Goal: Task Accomplishment & Management: Manage account settings

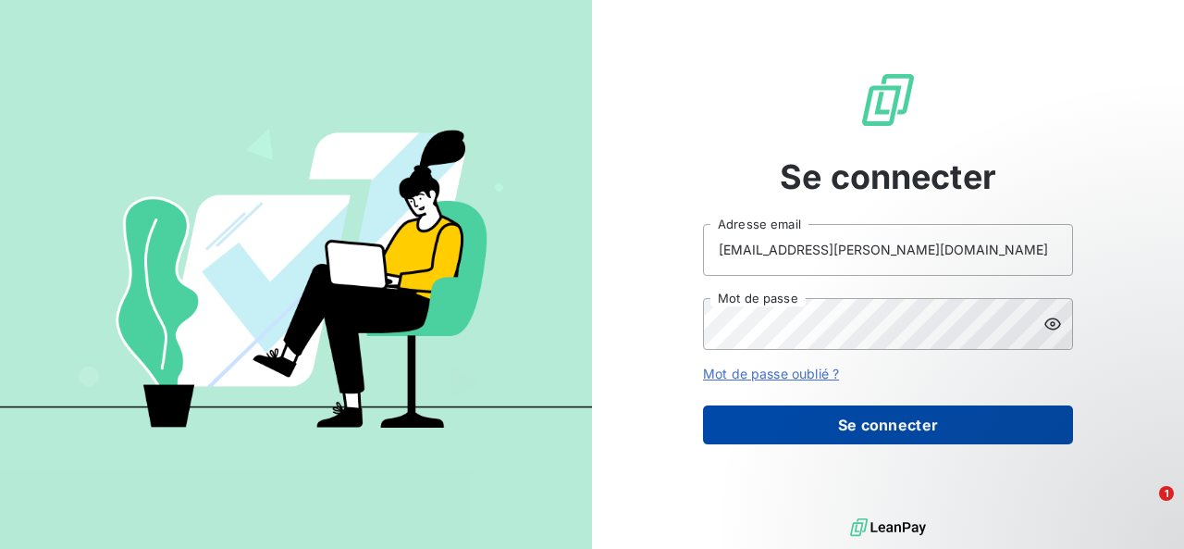
click at [785, 414] on button "Se connecter" at bounding box center [888, 424] width 370 height 39
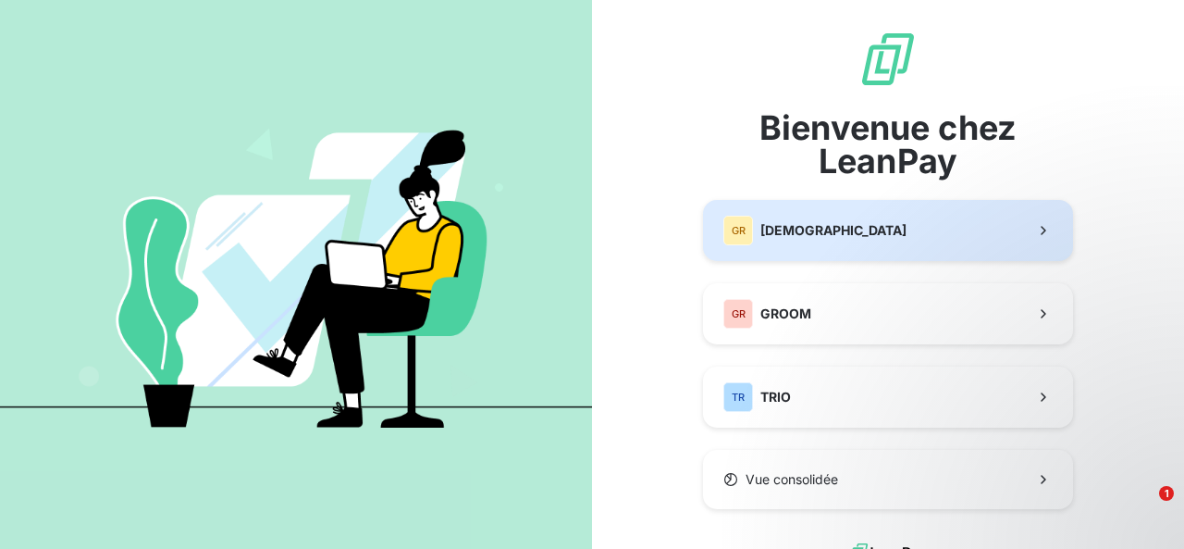
click at [803, 229] on span "[DEMOGRAPHIC_DATA]" at bounding box center [833, 230] width 146 height 19
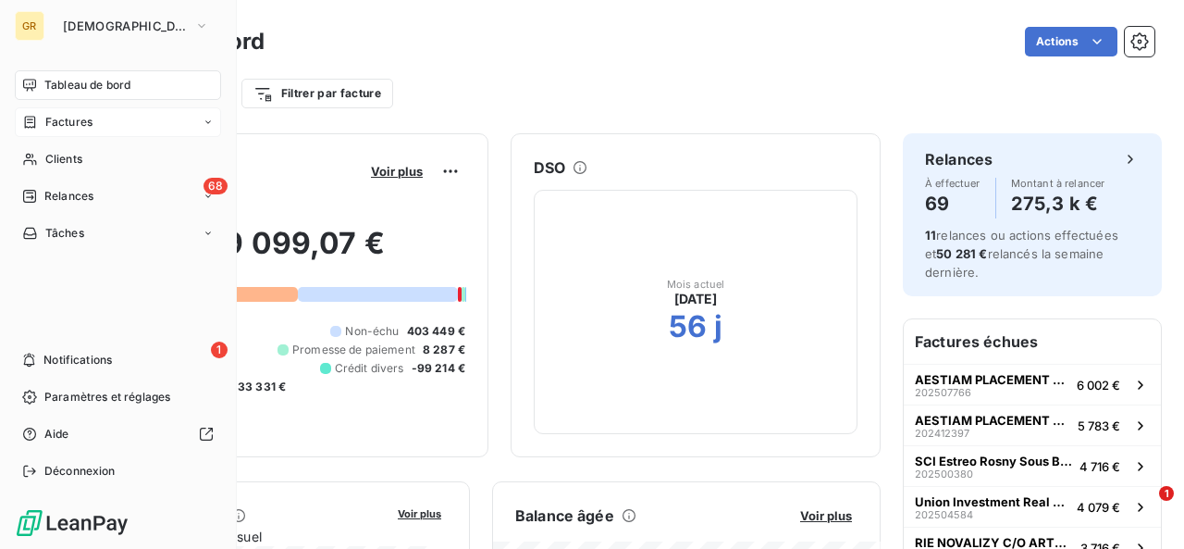
click at [77, 128] on span "Factures" at bounding box center [68, 122] width 47 height 17
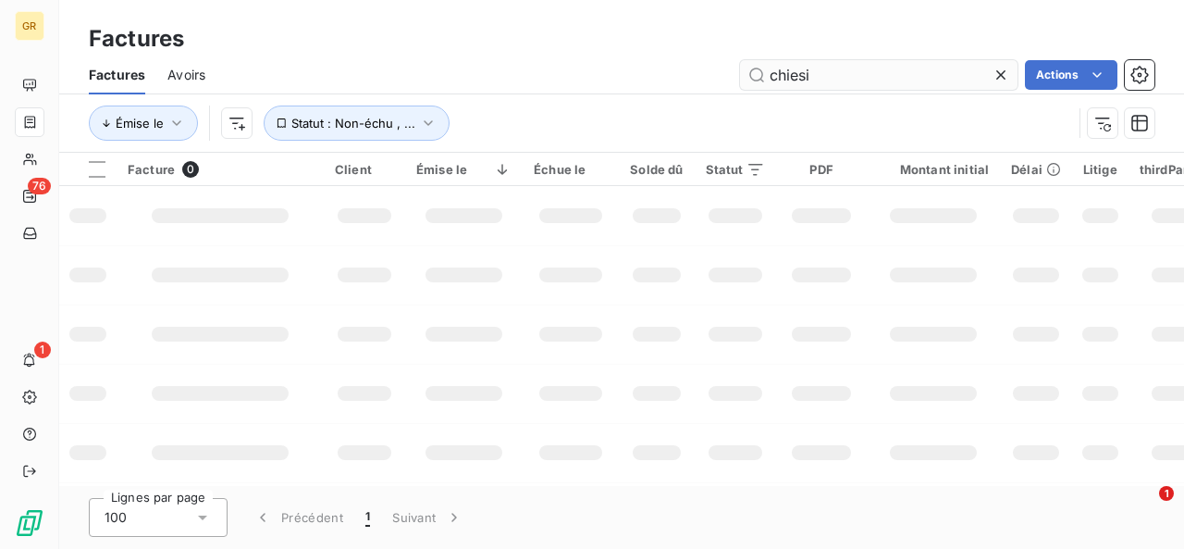
click at [835, 69] on input "chiesi" at bounding box center [879, 75] width 278 height 30
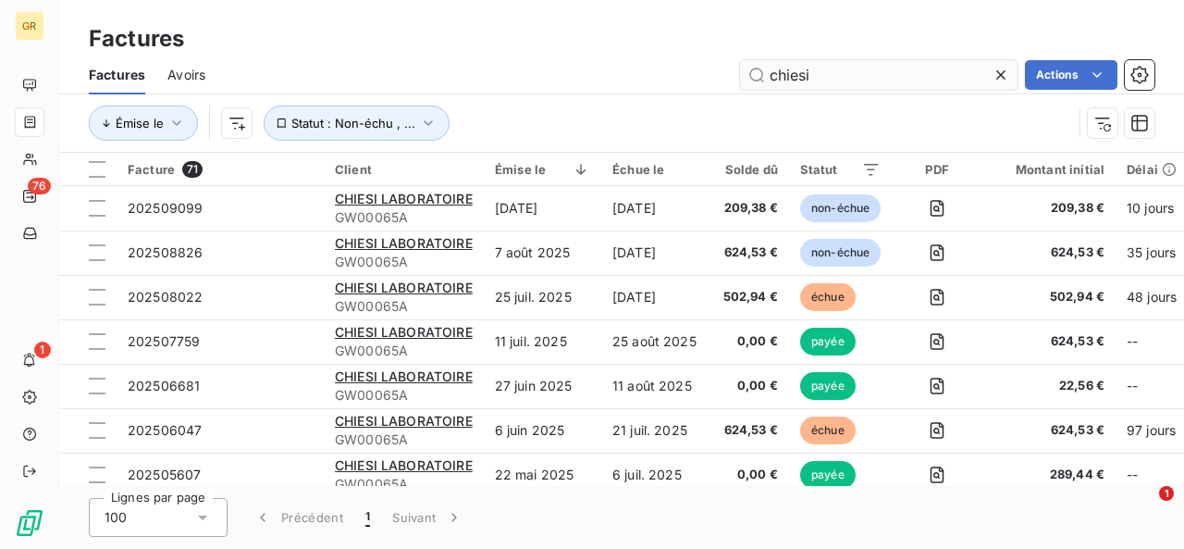
click at [835, 69] on input "chiesi" at bounding box center [879, 75] width 278 height 30
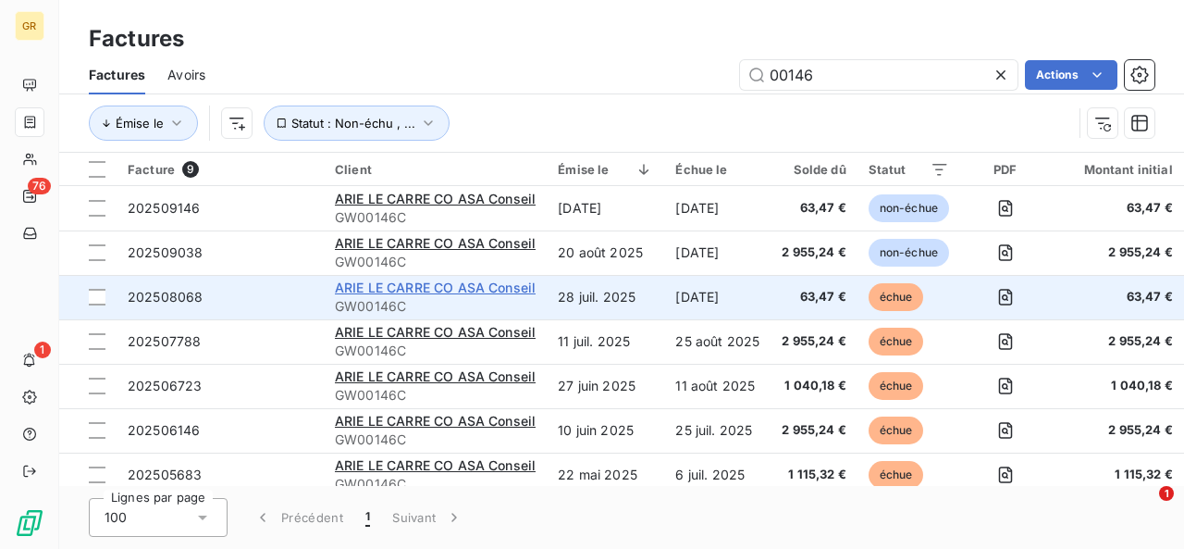
type input "00146"
click at [454, 285] on span "ARIE LE CARRE CO ASA Conseil" at bounding box center [435, 287] width 201 height 16
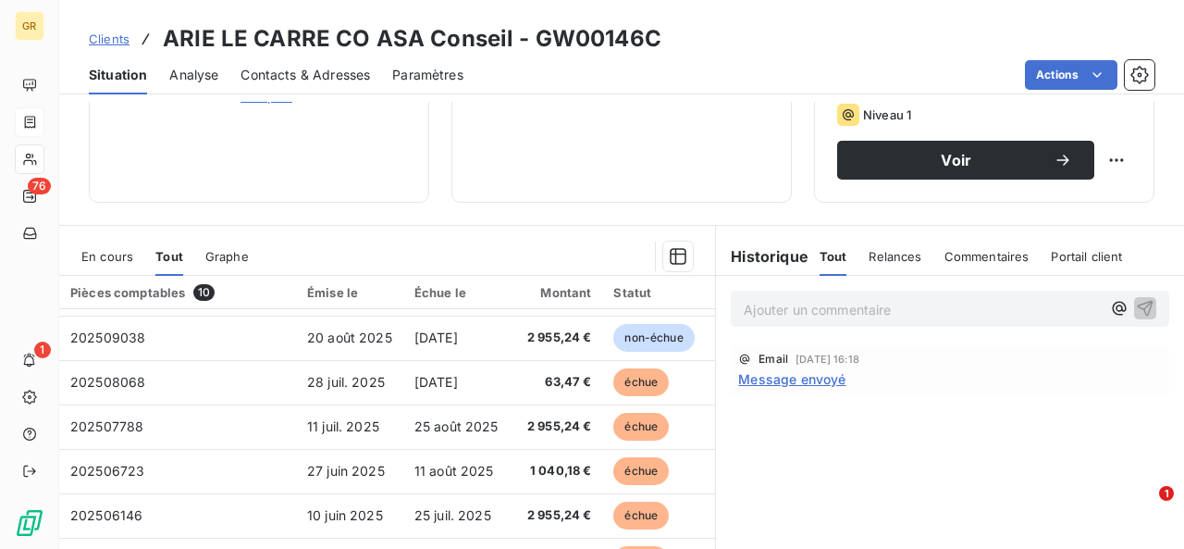
scroll to position [129, 0]
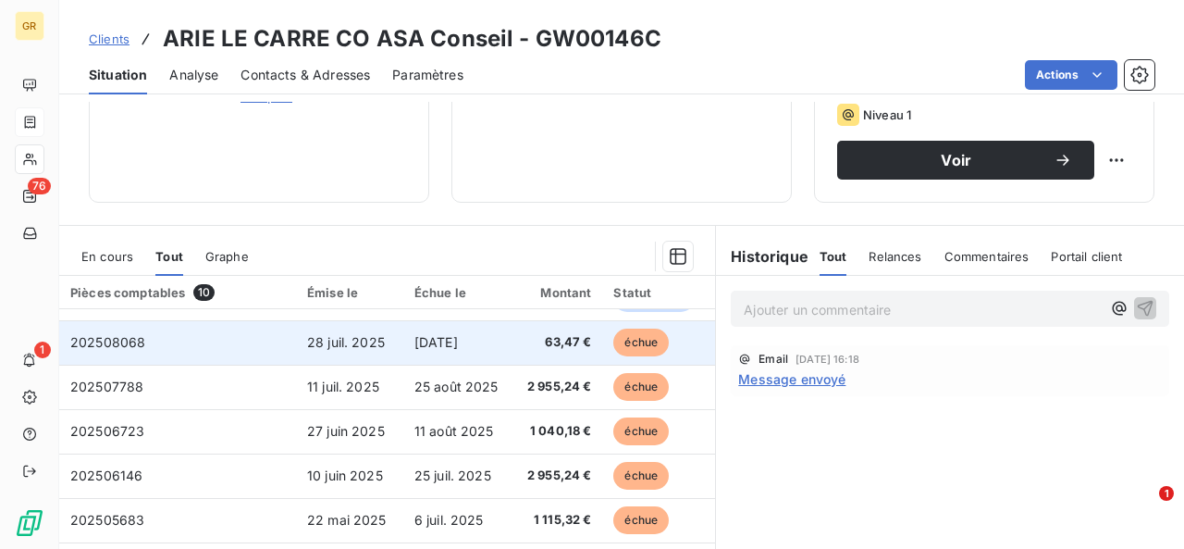
click at [400, 340] on td "28 juil. 2025" at bounding box center [349, 342] width 107 height 44
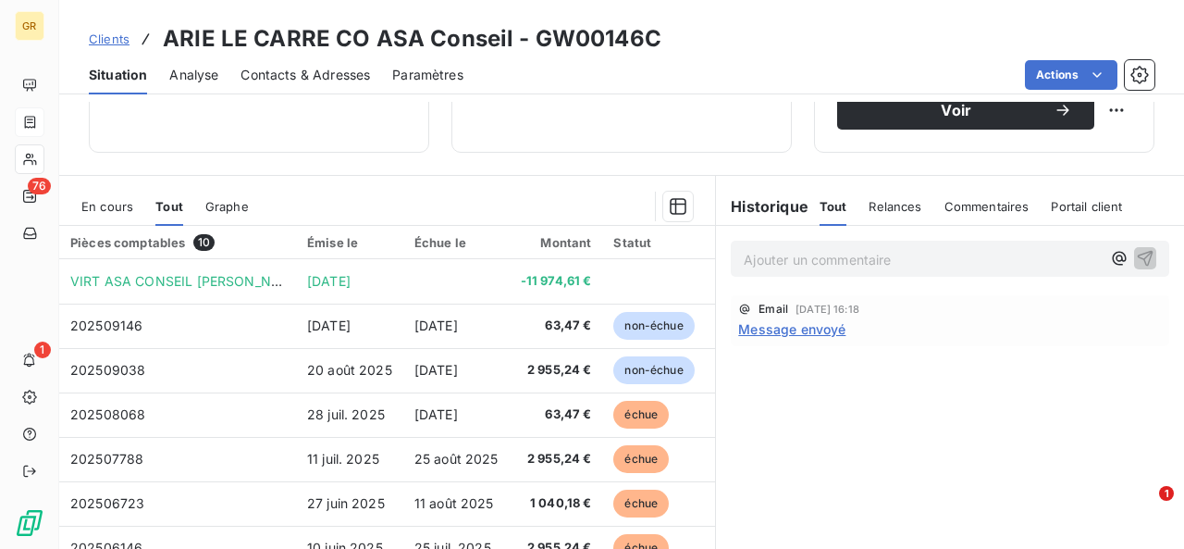
scroll to position [367, 0]
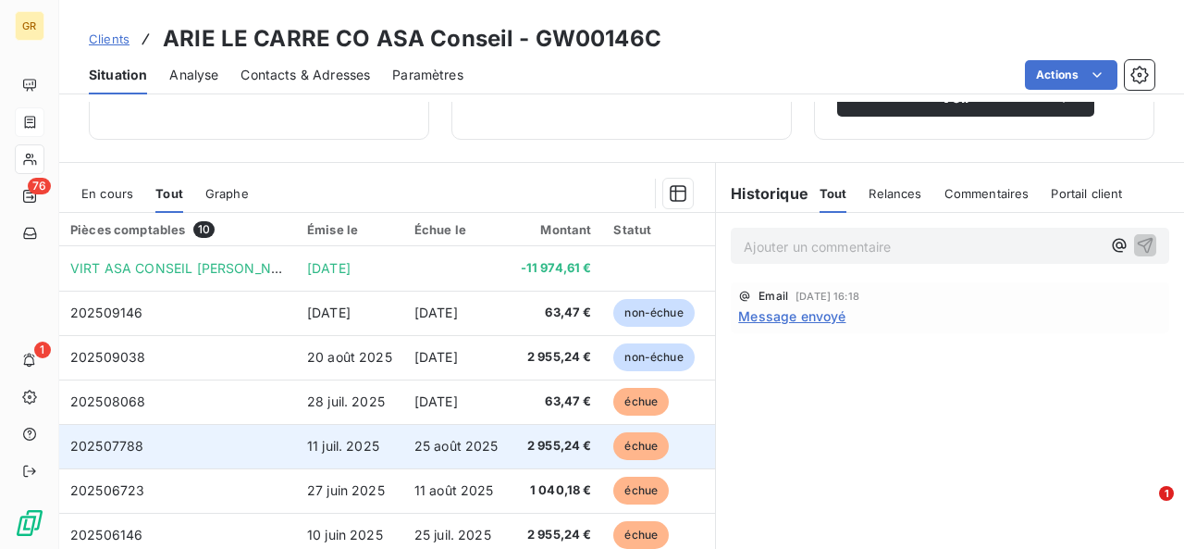
click at [365, 441] on span "11 juil. 2025" at bounding box center [343, 446] width 72 height 16
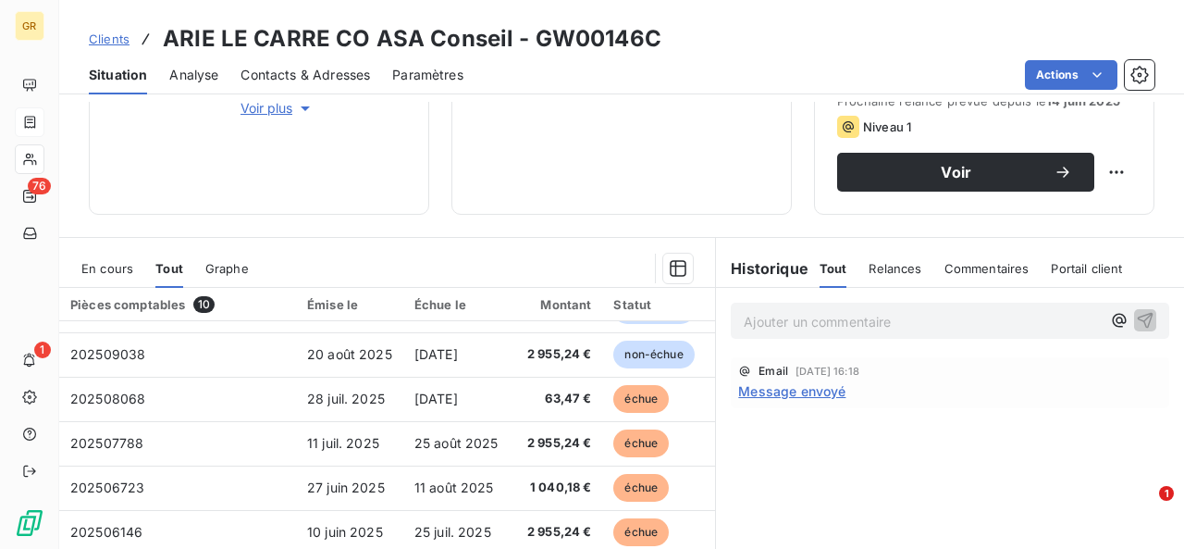
scroll to position [121, 0]
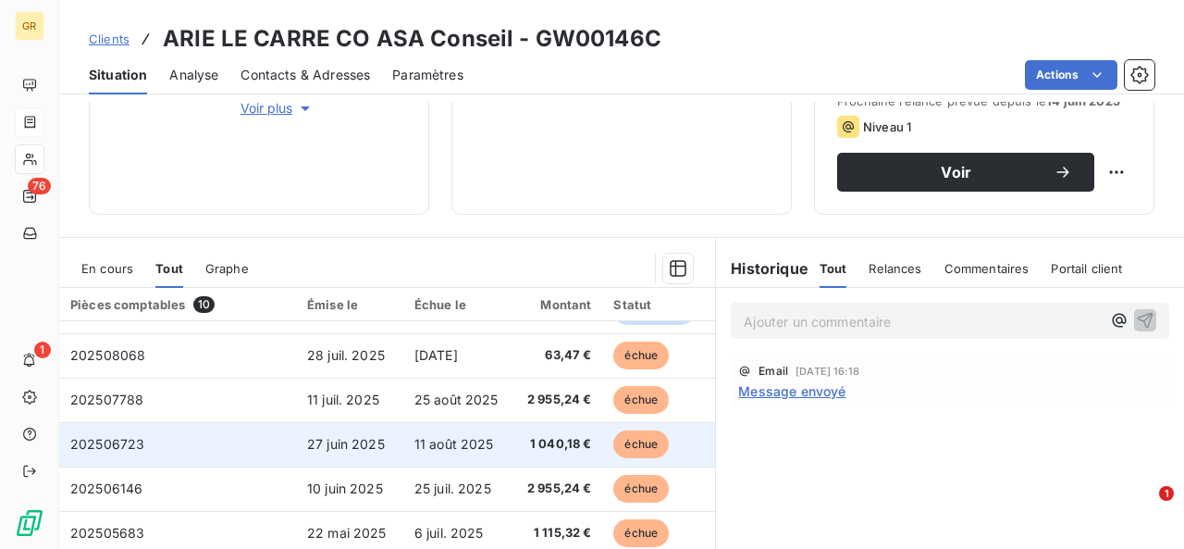
click at [401, 437] on td "27 juin 2025" at bounding box center [349, 444] width 107 height 44
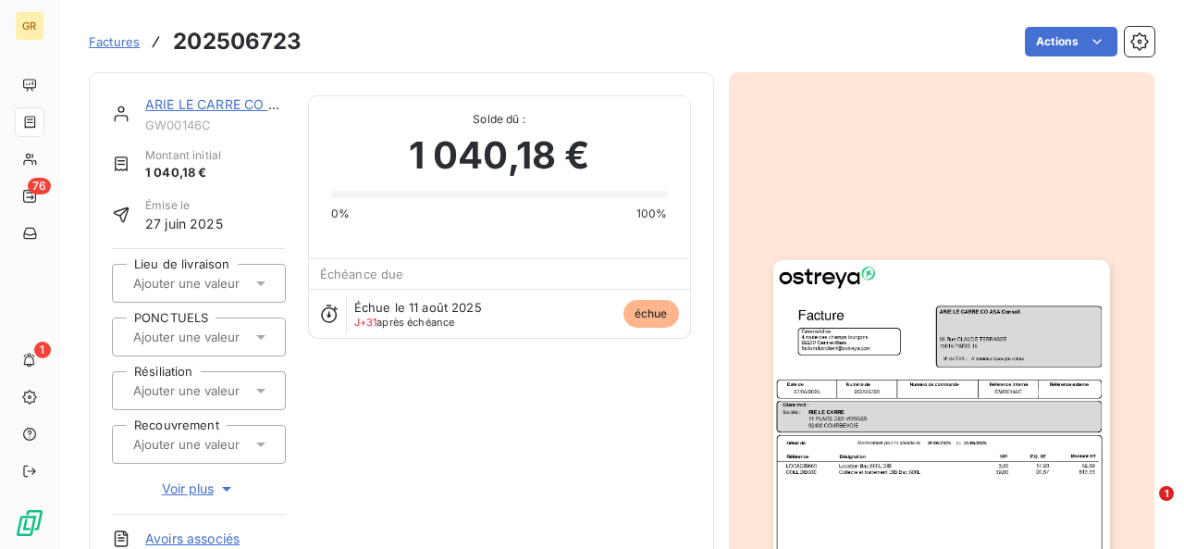
click at [880, 474] on img "button" at bounding box center [941, 498] width 337 height 476
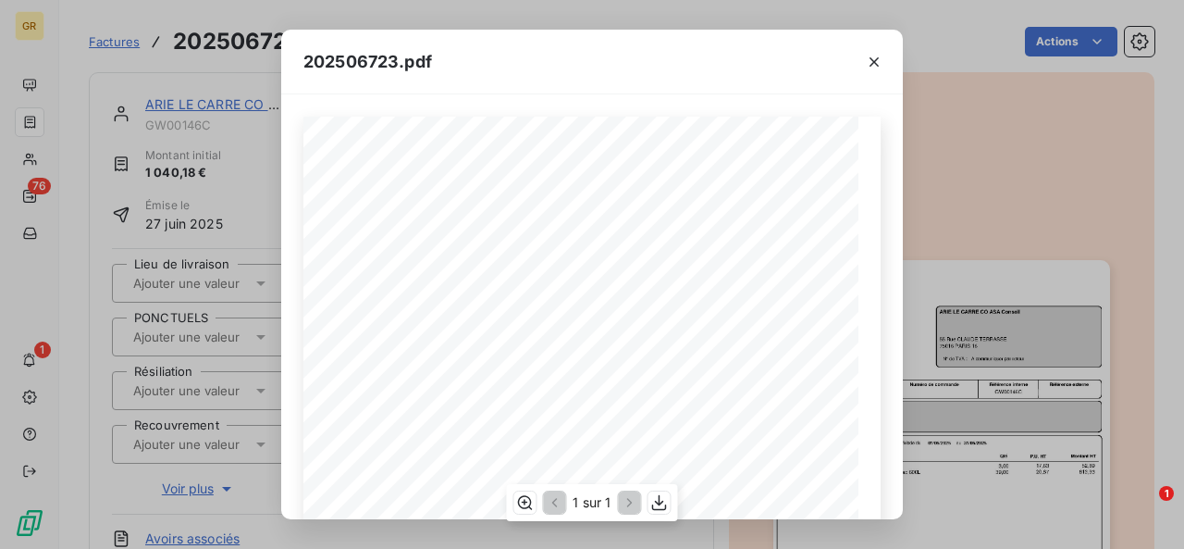
scroll to position [1, 0]
click at [884, 64] on button "button" at bounding box center [874, 62] width 30 height 30
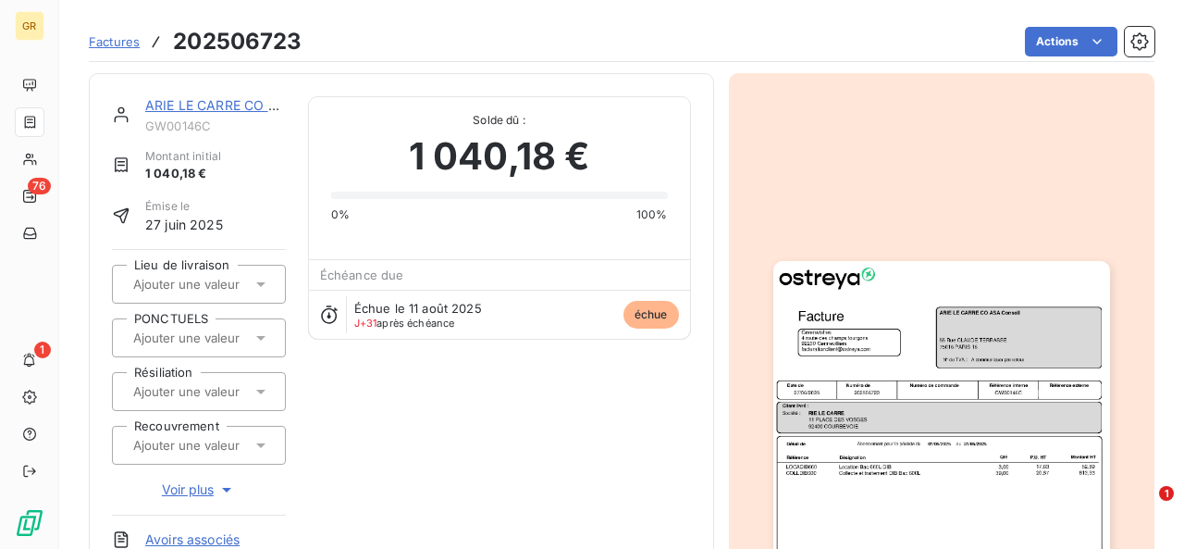
scroll to position [390, 0]
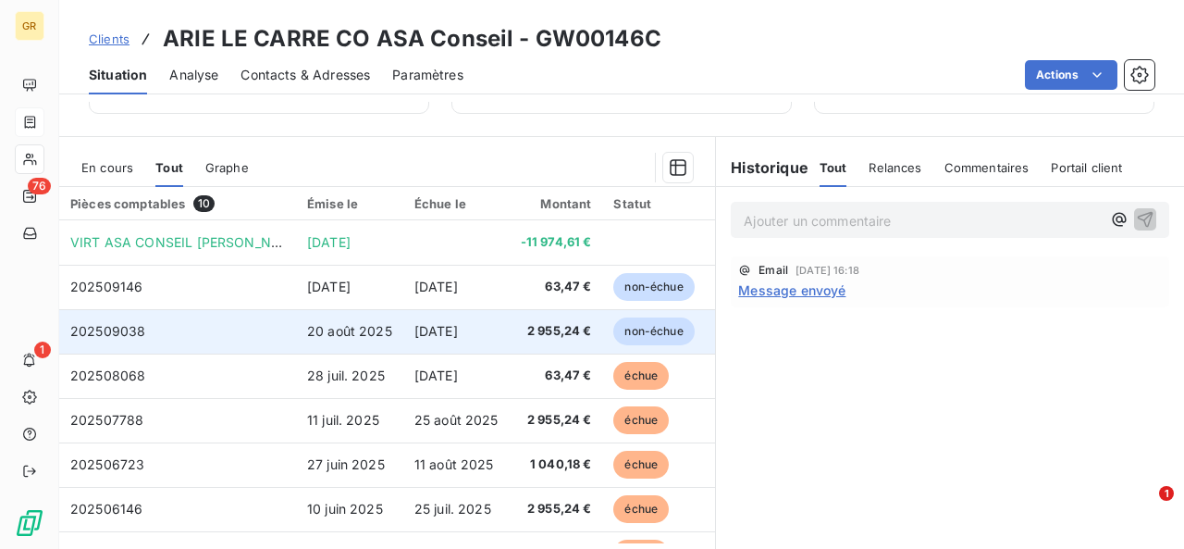
scroll to position [394, 0]
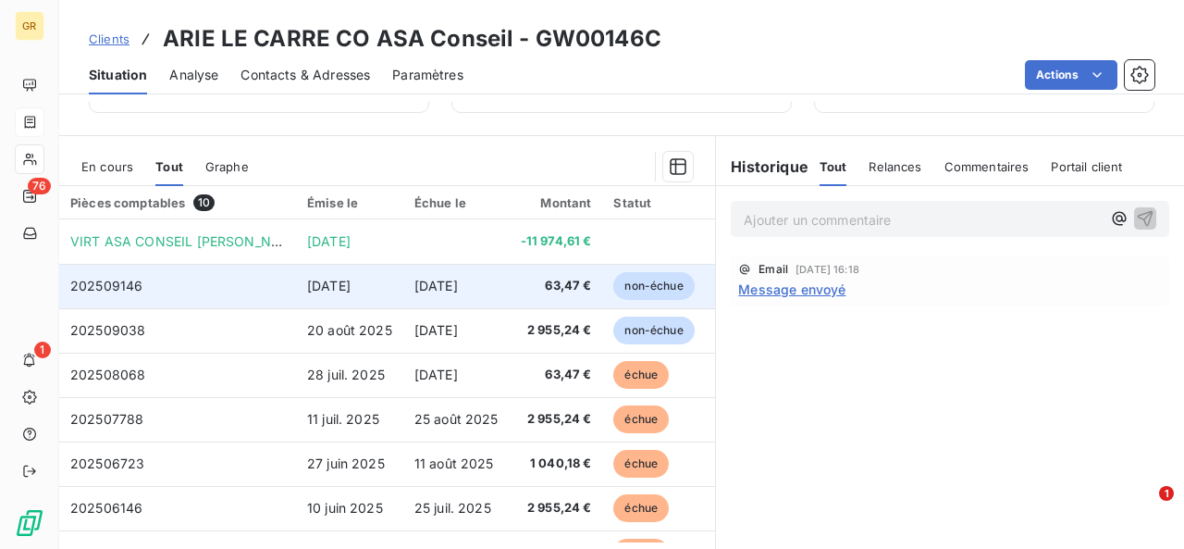
click at [436, 292] on td "[DATE]" at bounding box center [456, 286] width 106 height 44
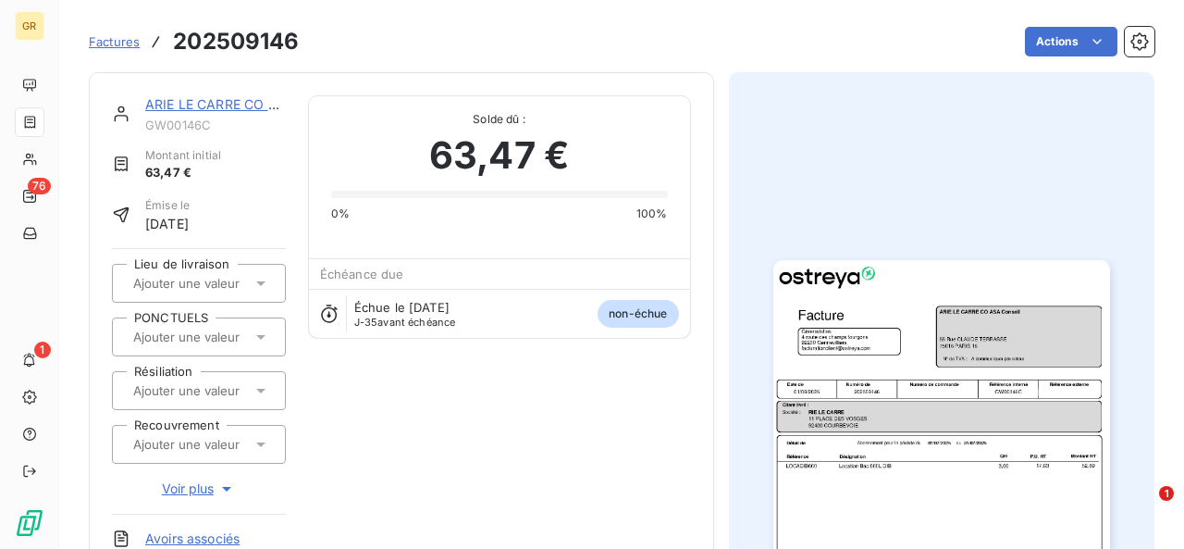
click at [932, 466] on img "button" at bounding box center [941, 498] width 337 height 476
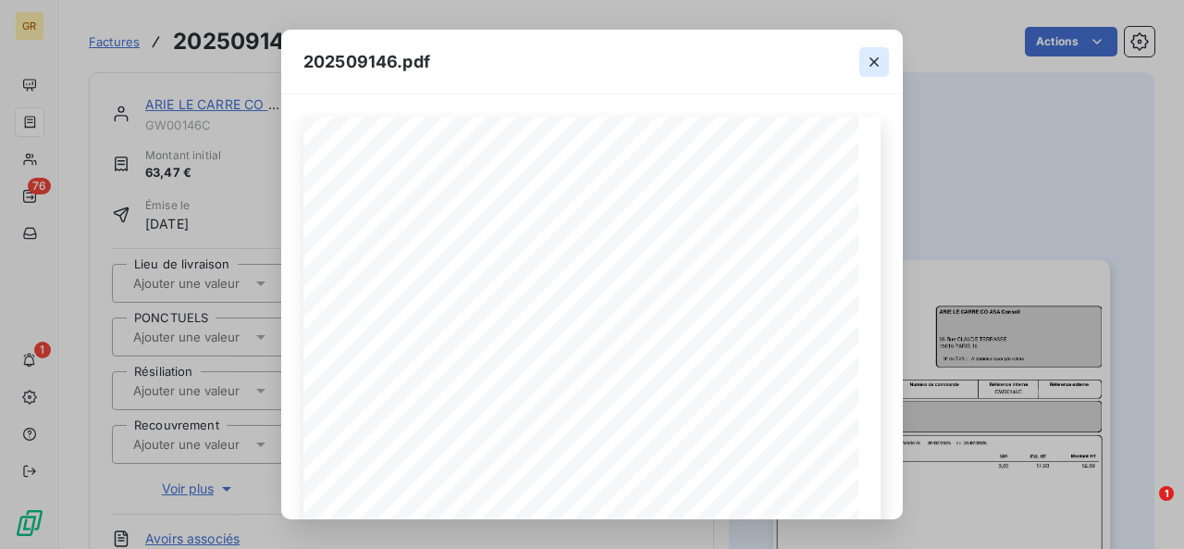
click at [865, 63] on icon "button" at bounding box center [874, 62] width 19 height 19
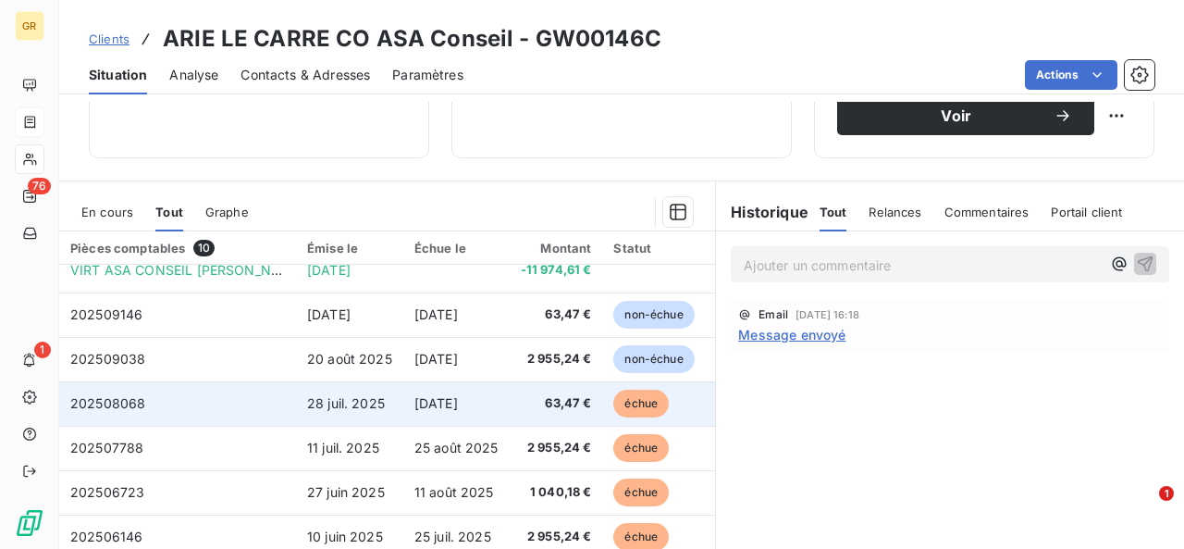
scroll to position [18, 0]
click at [412, 408] on td "[DATE]" at bounding box center [456, 402] width 106 height 44
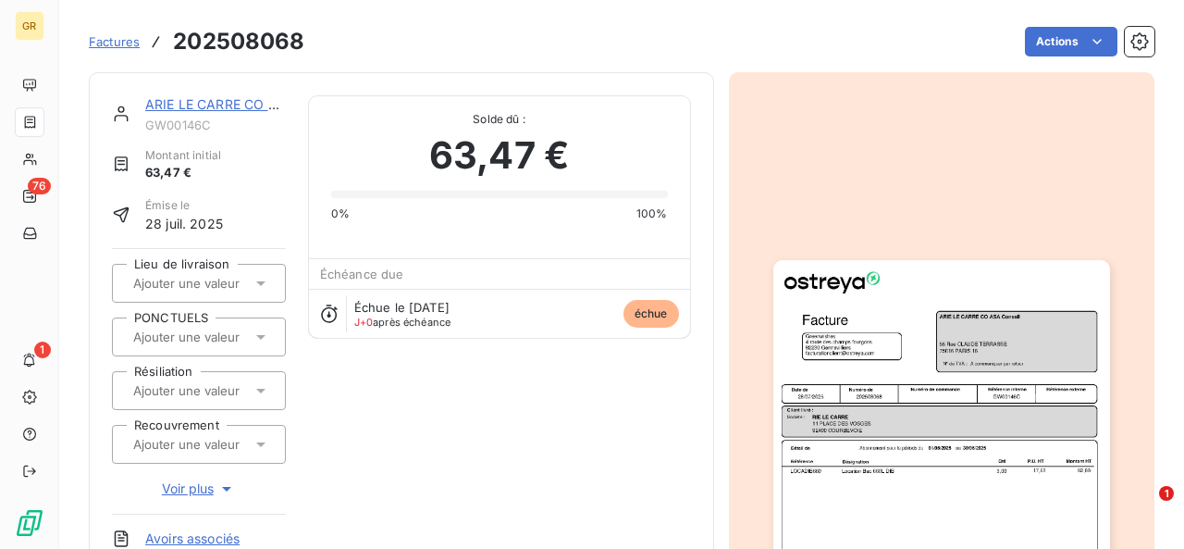
click at [999, 479] on img "button" at bounding box center [941, 498] width 337 height 476
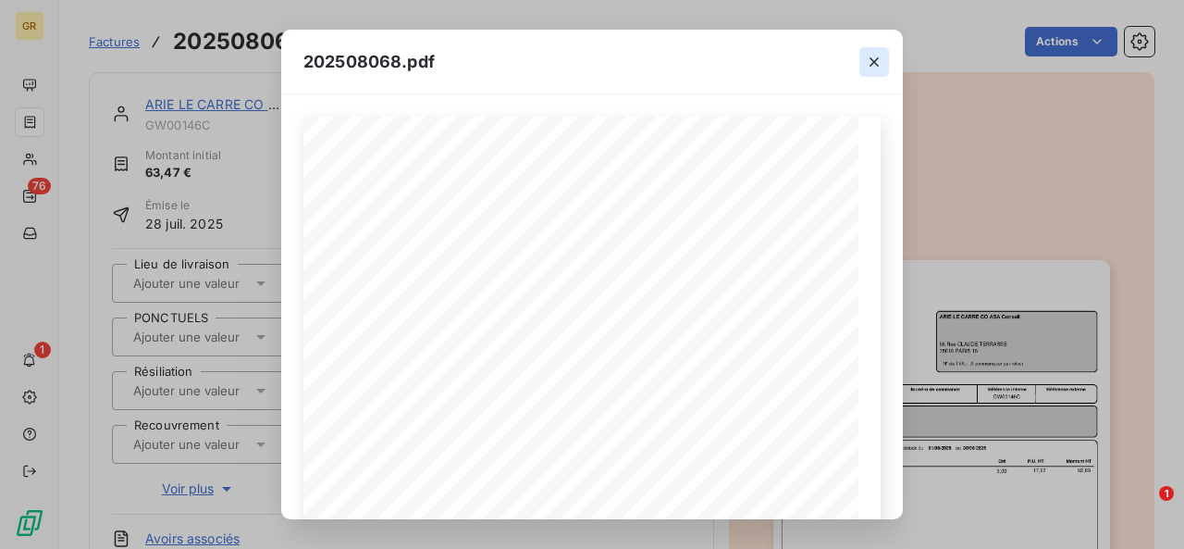
click at [876, 66] on icon "button" at bounding box center [874, 62] width 19 height 19
